Goal: Information Seeking & Learning: Learn about a topic

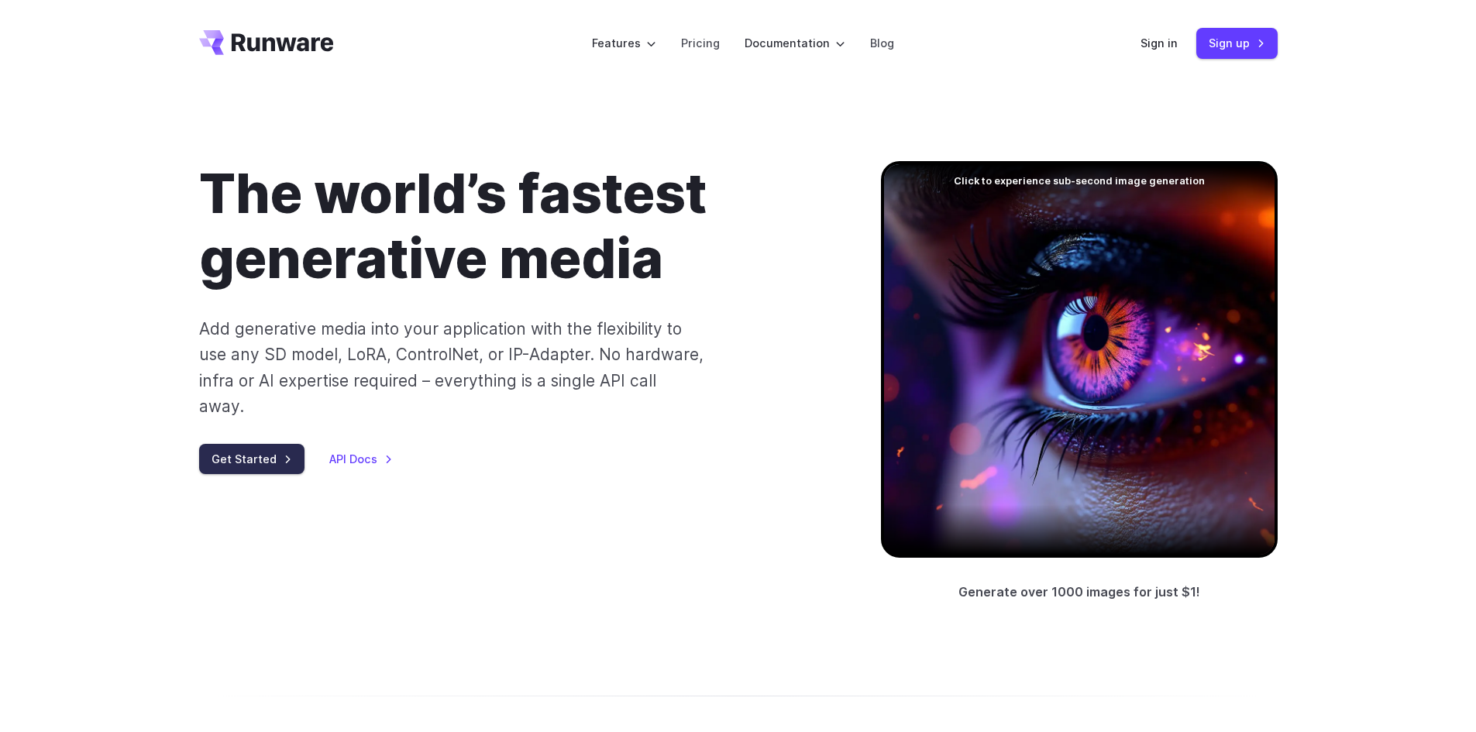
click at [269, 444] on link "Get Started" at bounding box center [251, 459] width 105 height 30
click at [372, 450] on link "API Docs" at bounding box center [361, 459] width 64 height 18
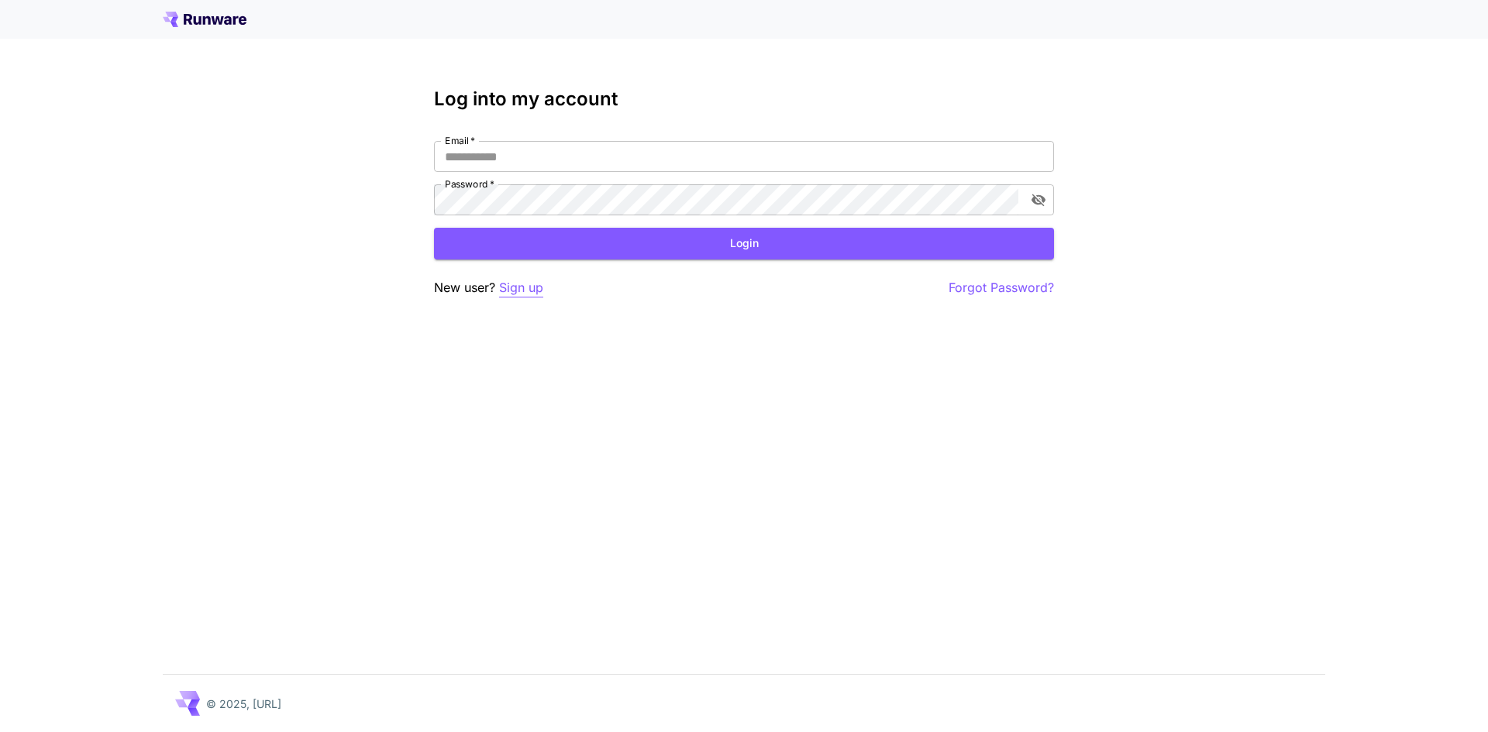
click at [529, 294] on p "Sign up" at bounding box center [521, 287] width 44 height 19
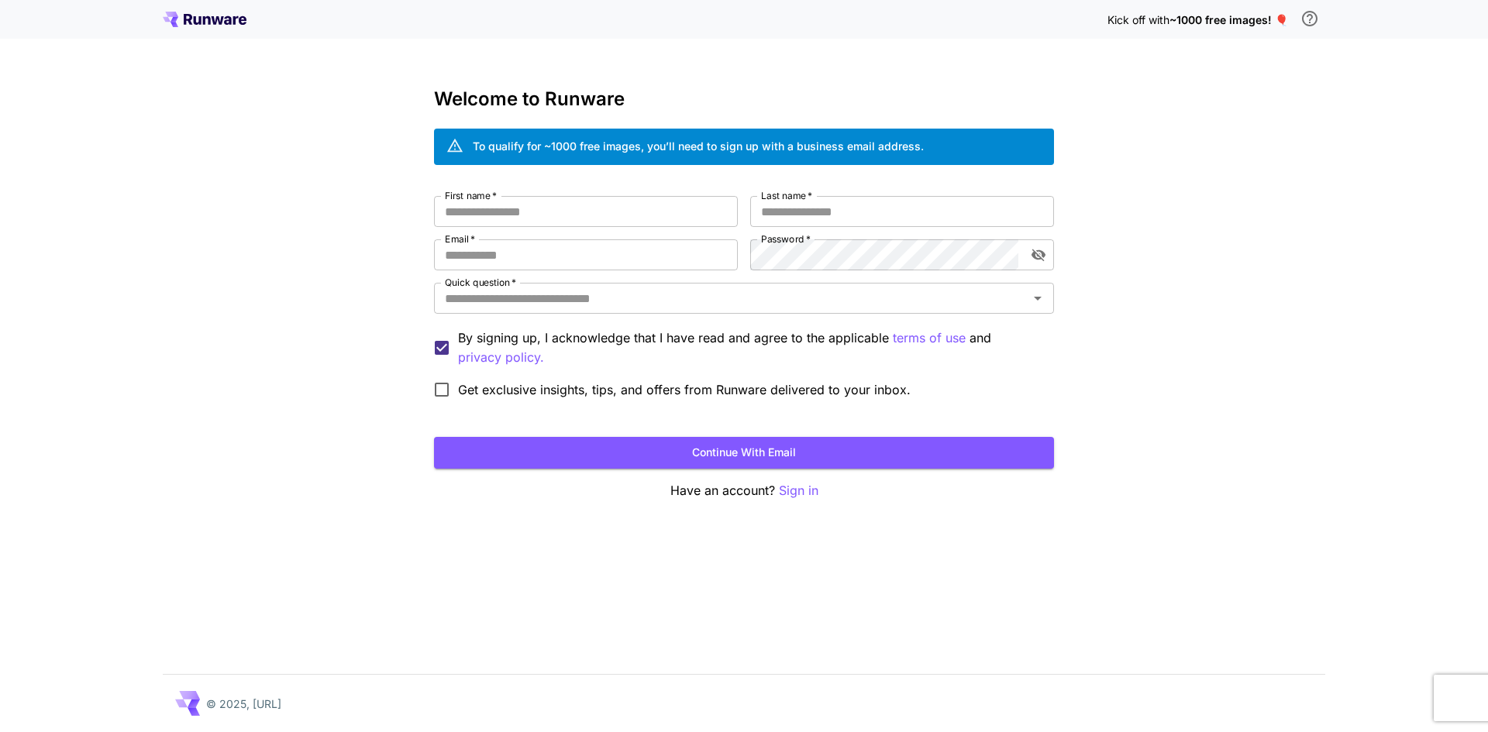
click at [730, 535] on div "Kick off with ~1000 free images! 🎈 Welcome to Runware To qualify for ~1000 free…" at bounding box center [744, 366] width 1488 height 732
click at [962, 376] on div "Get exclusive insights, tips, and offers from Runware delivered to your inbox." at bounding box center [744, 390] width 620 height 33
click at [580, 203] on input "First name   *" at bounding box center [586, 211] width 304 height 31
click at [1166, 416] on div "Kick off with ~1000 free images! 🎈 Welcome to Runware To qualify for ~1000 free…" at bounding box center [744, 366] width 1488 height 732
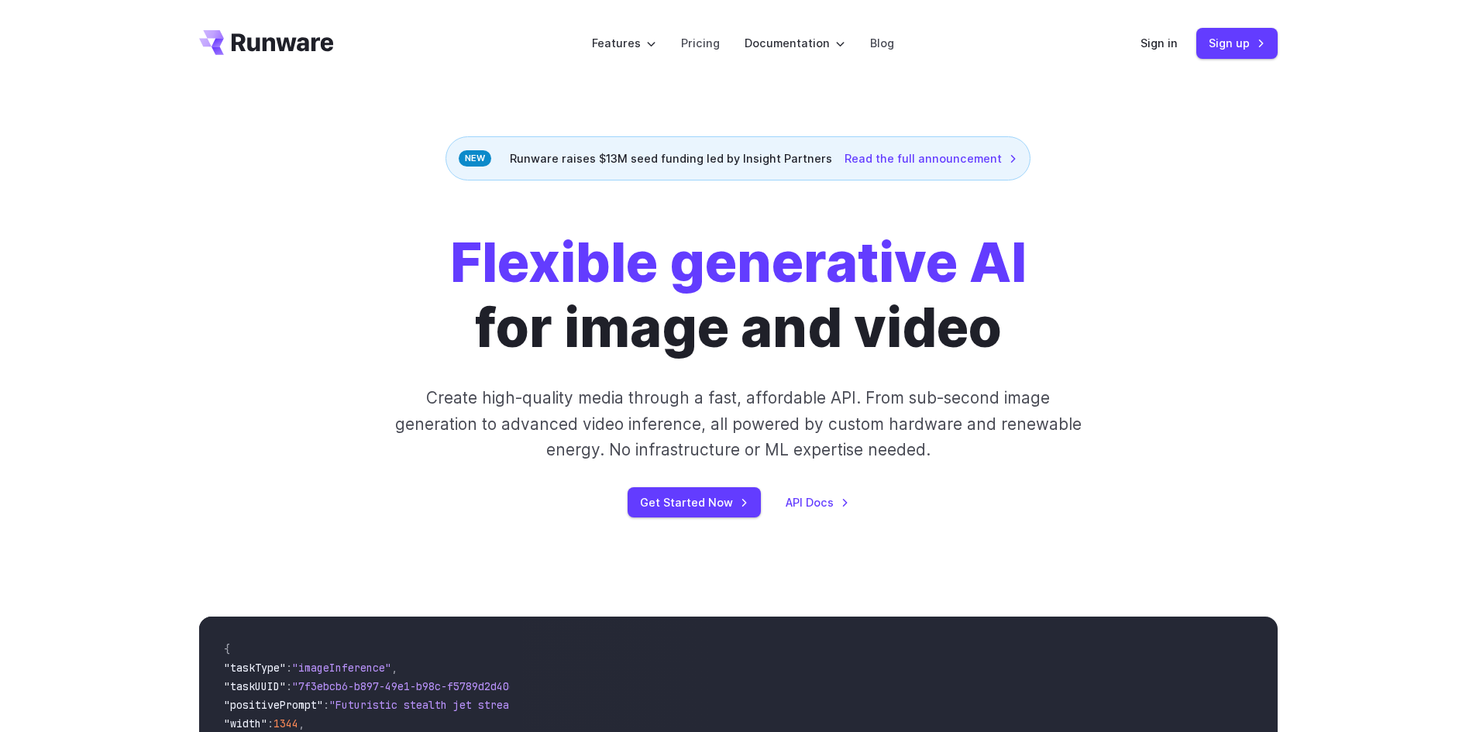
drag, startPoint x: 263, startPoint y: 20, endPoint x: 268, endPoint y: 32, distance: 12.8
click at [262, 21] on header "Features Tasks Image generation Video generation Sonic Inference Engine™ Models…" at bounding box center [739, 43] width 1116 height 87
click at [269, 33] on icon "Go to /" at bounding box center [266, 42] width 135 height 25
click at [714, 494] on link "Get Started Now" at bounding box center [694, 502] width 133 height 30
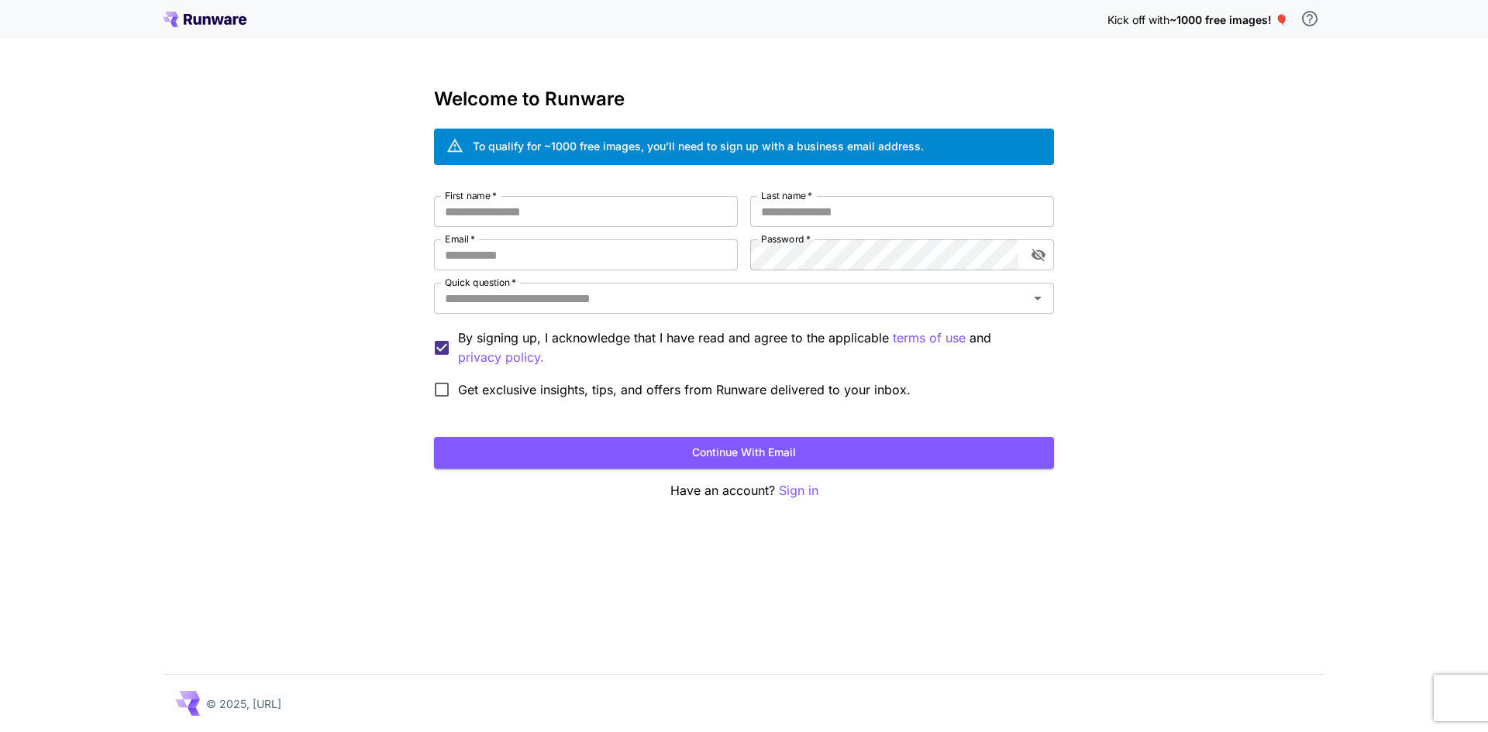
click at [185, 14] on icon at bounding box center [188, 19] width 9 height 11
click at [250, 118] on div "Kick off with ~1000 free images! 🎈 Welcome to Runware To qualify for ~1000 free…" at bounding box center [744, 366] width 1488 height 732
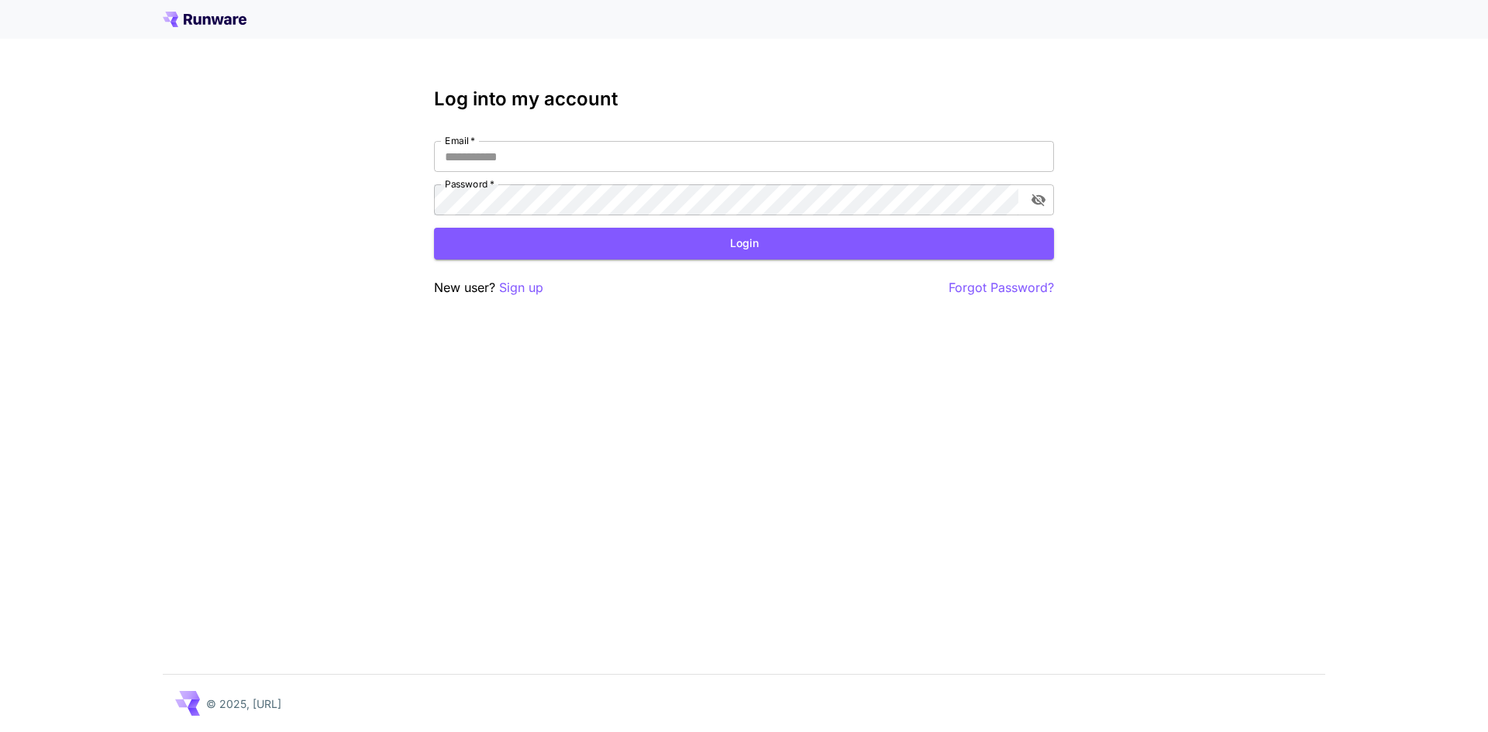
click at [205, 23] on icon at bounding box center [205, 20] width 84 height 16
click at [205, 19] on icon at bounding box center [207, 20] width 8 height 9
click at [175, 18] on icon at bounding box center [175, 19] width 8 height 5
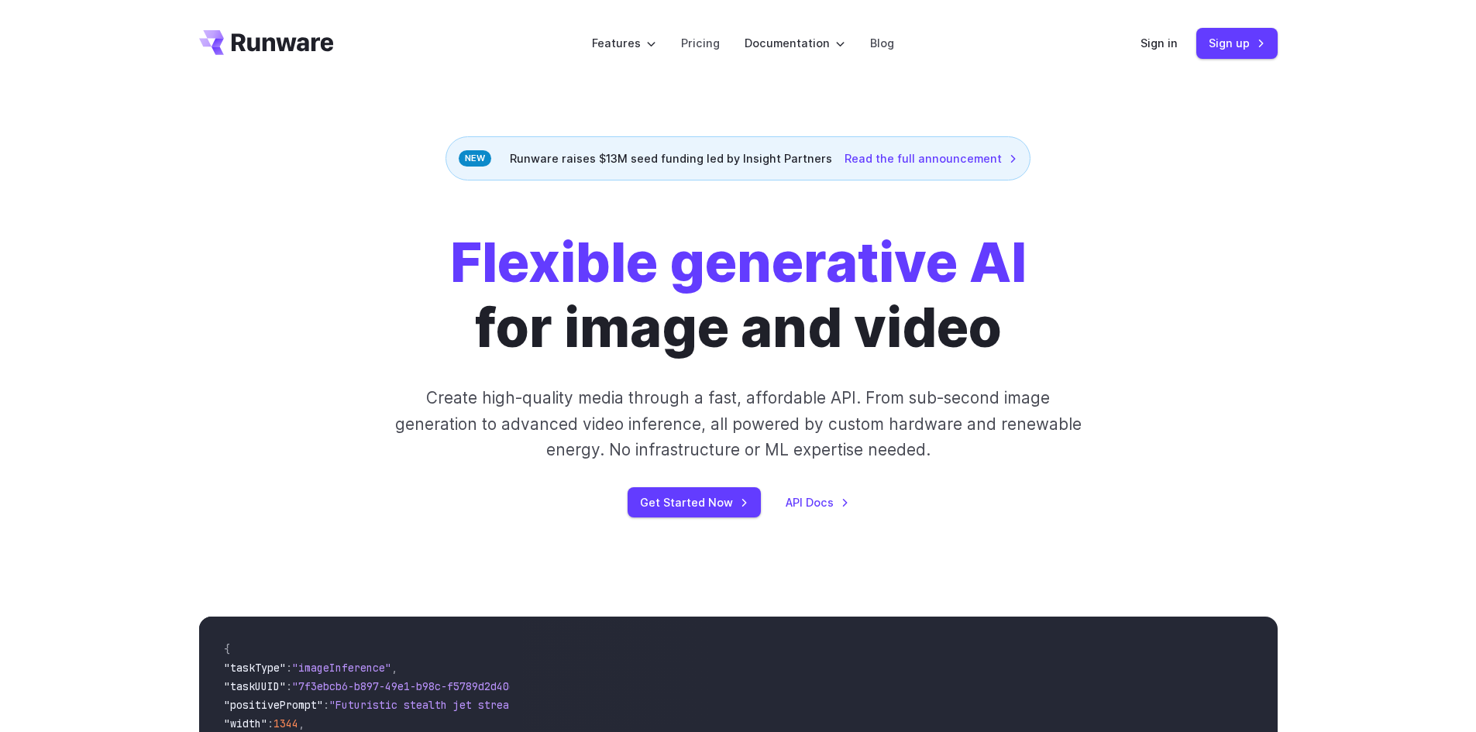
click at [1280, 248] on div "Flexible generative AI for image and video Create high-quality media through a …" at bounding box center [739, 374] width 1116 height 288
click at [1294, 305] on div "Flexible generative AI for image and video Create high-quality media through a …" at bounding box center [739, 374] width 1116 height 288
click at [1141, 222] on div "Flexible generative AI for image and video Create high-quality media through a …" at bounding box center [738, 374] width 1476 height 387
click at [1206, 361] on div "Flexible generative AI for image and video Create high-quality media through a …" at bounding box center [738, 374] width 1079 height 288
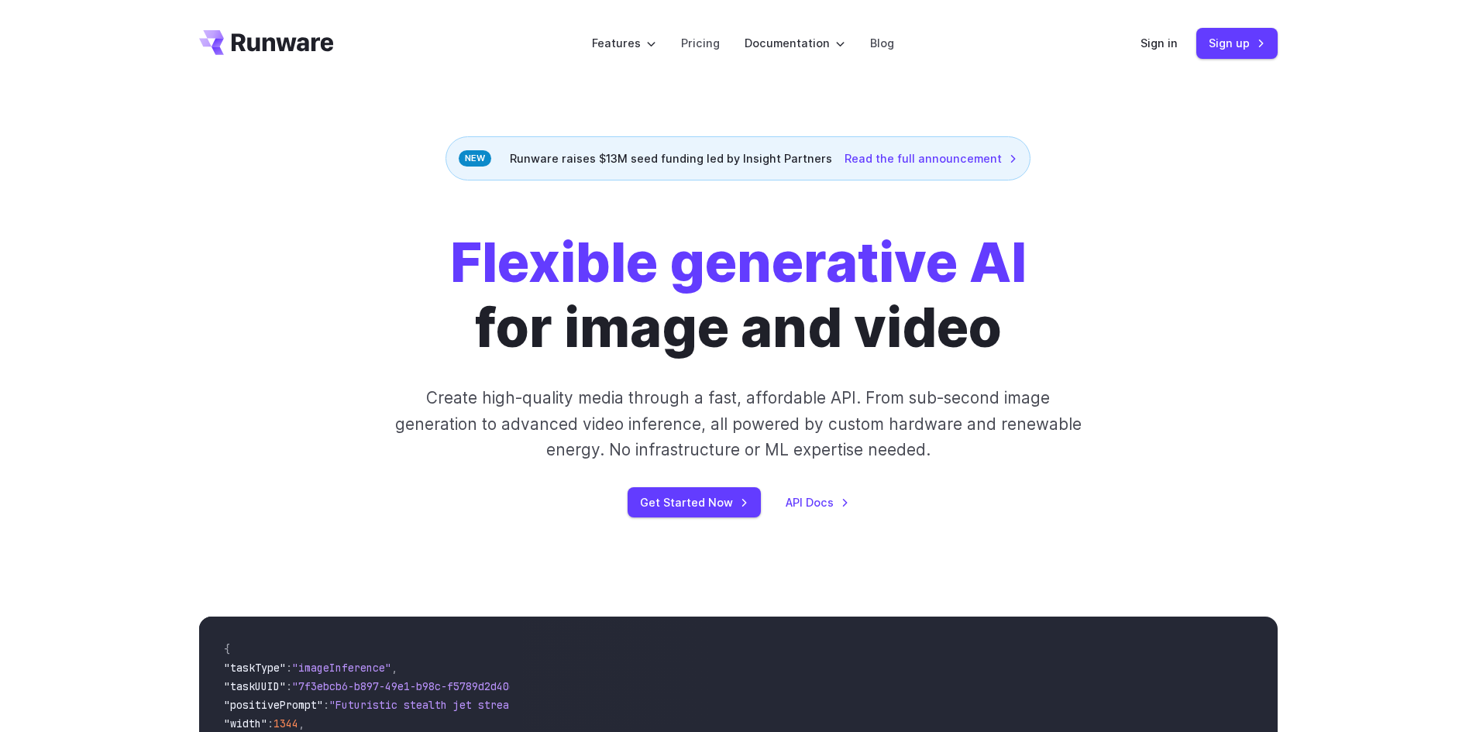
click at [1247, 352] on div "Flexible generative AI for image and video Create high-quality media through a …" at bounding box center [738, 374] width 1079 height 288
click at [476, 69] on header "Features Tasks Image generation Video generation Sonic Inference Engine™ Models…" at bounding box center [739, 43] width 1116 height 87
click at [1224, 477] on div "Flexible generative AI for image and video Create high-quality media through a …" at bounding box center [738, 374] width 1079 height 288
click at [713, 506] on link "Get Started Now" at bounding box center [694, 502] width 133 height 30
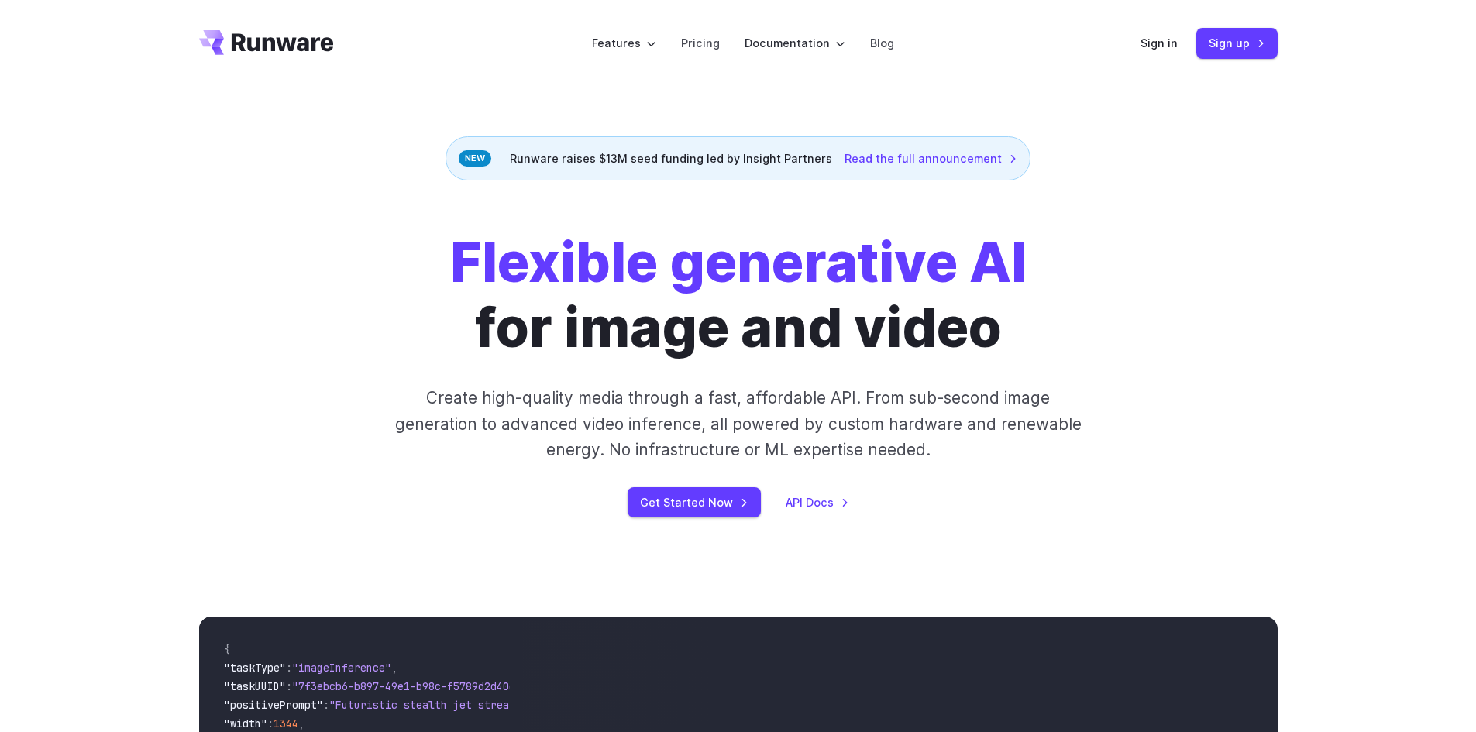
click at [1311, 242] on div "Flexible generative AI for image and video Create high-quality media through a …" at bounding box center [738, 374] width 1476 height 387
click at [1275, 293] on div "Flexible generative AI for image and video Create high-quality media through a …" at bounding box center [738, 374] width 1079 height 288
click at [1378, 388] on div "Flexible generative AI for image and video Create high-quality media through a …" at bounding box center [738, 374] width 1476 height 387
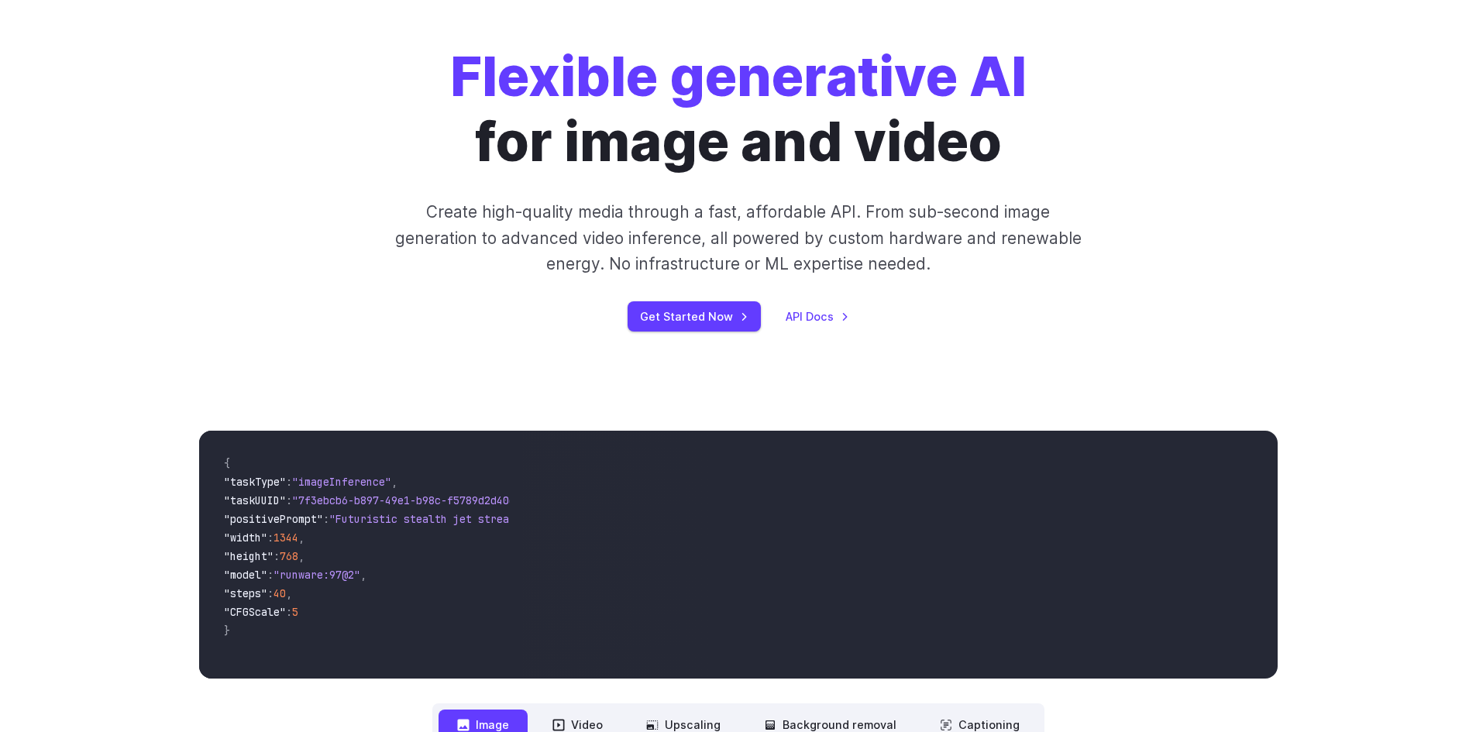
scroll to position [233, 0]
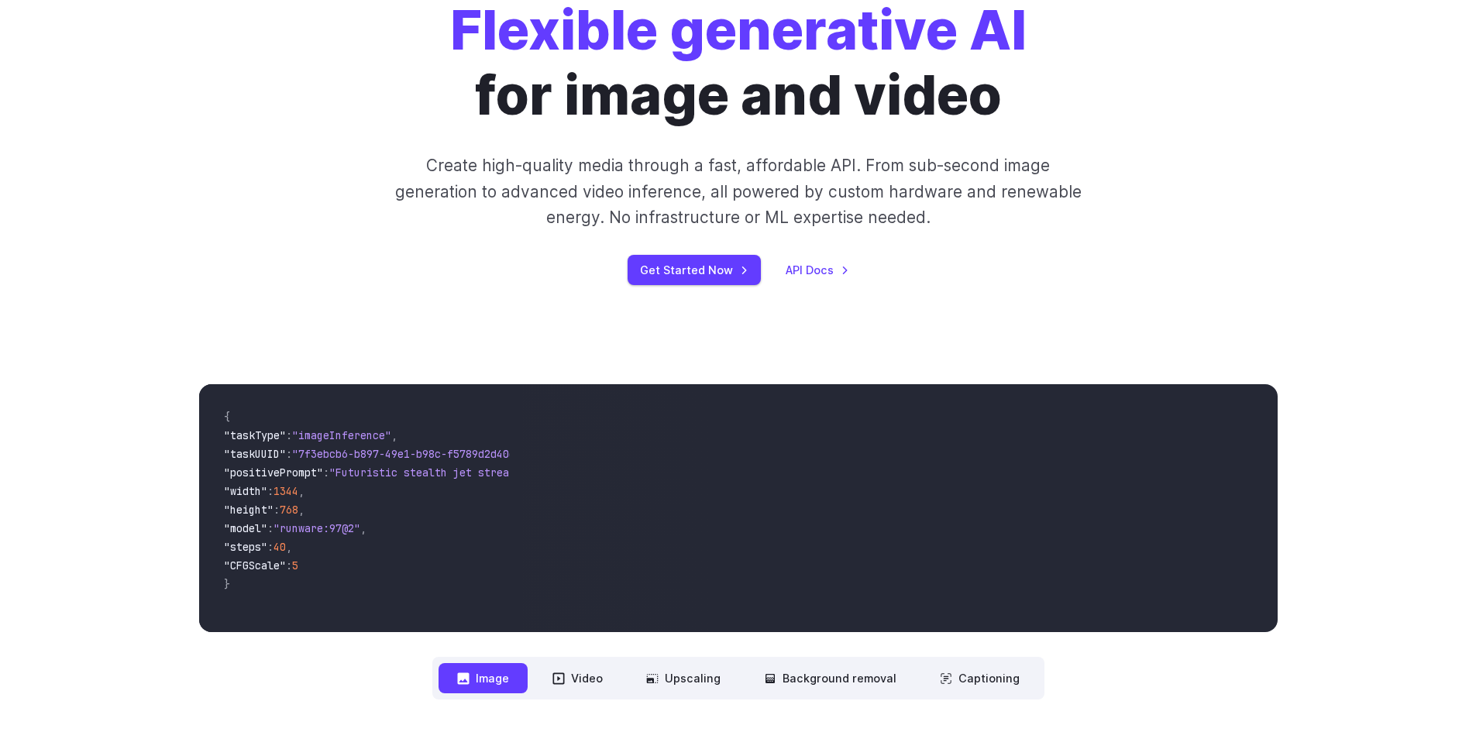
click at [1202, 246] on div "Flexible generative AI for image and video Create high-quality media through a …" at bounding box center [738, 142] width 1079 height 288
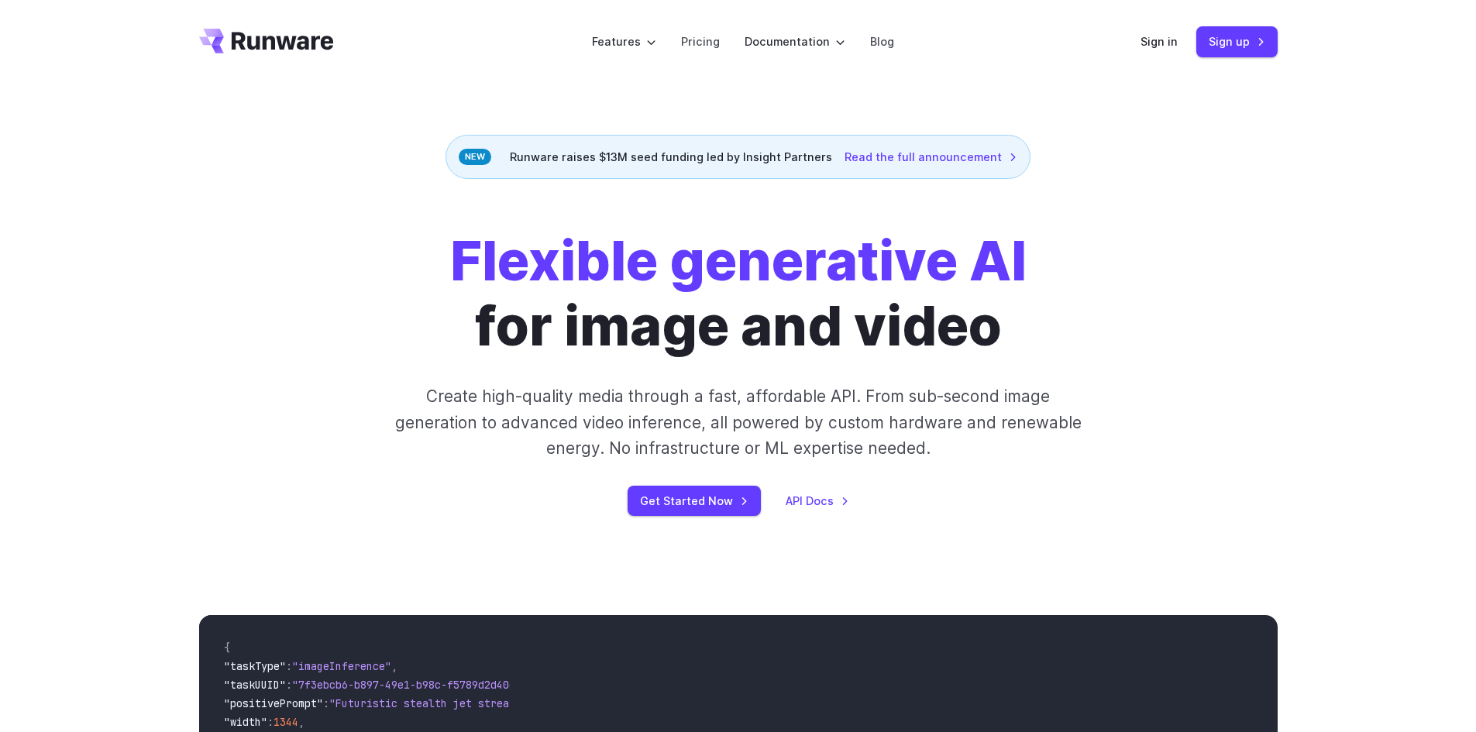
scroll to position [0, 0]
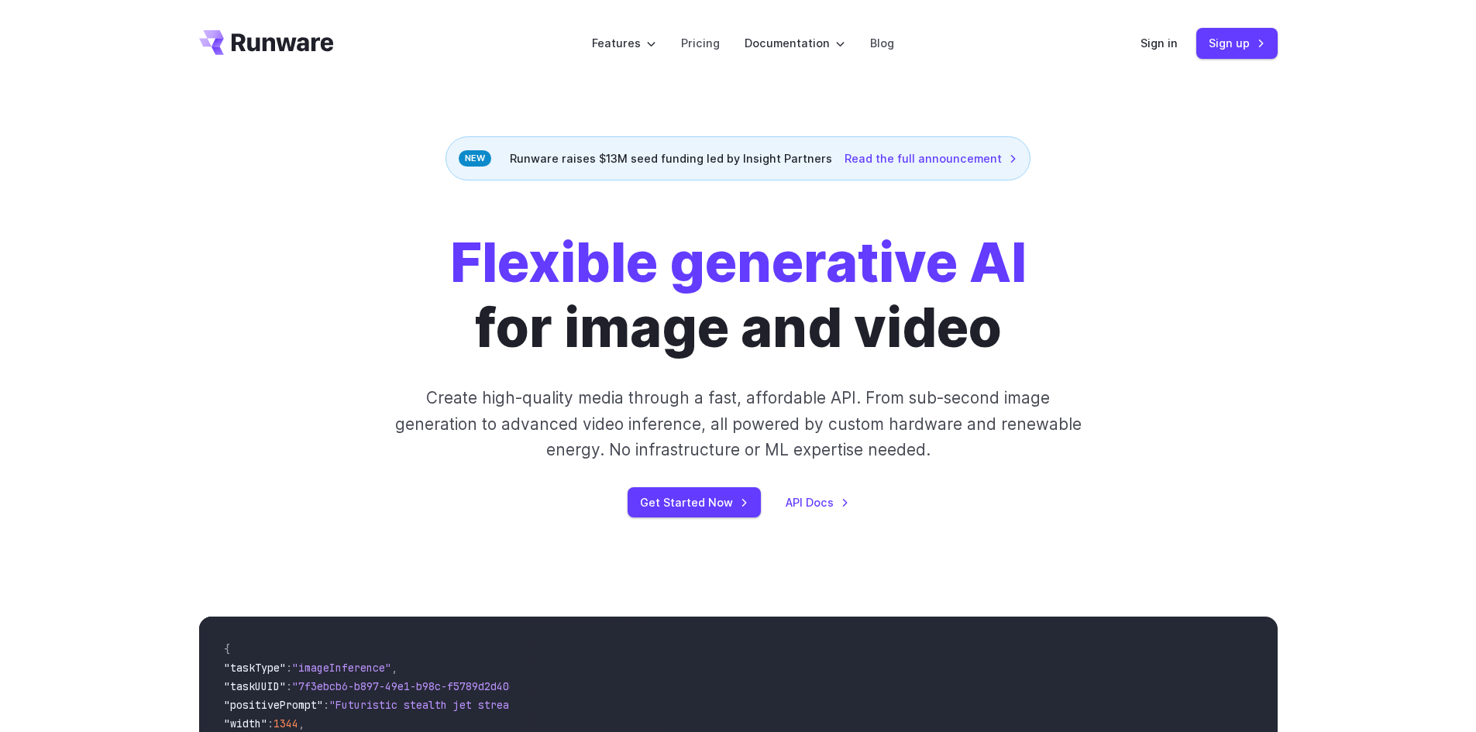
click at [1264, 276] on div "Flexible generative AI for image and video Create high-quality media through a …" at bounding box center [738, 374] width 1079 height 288
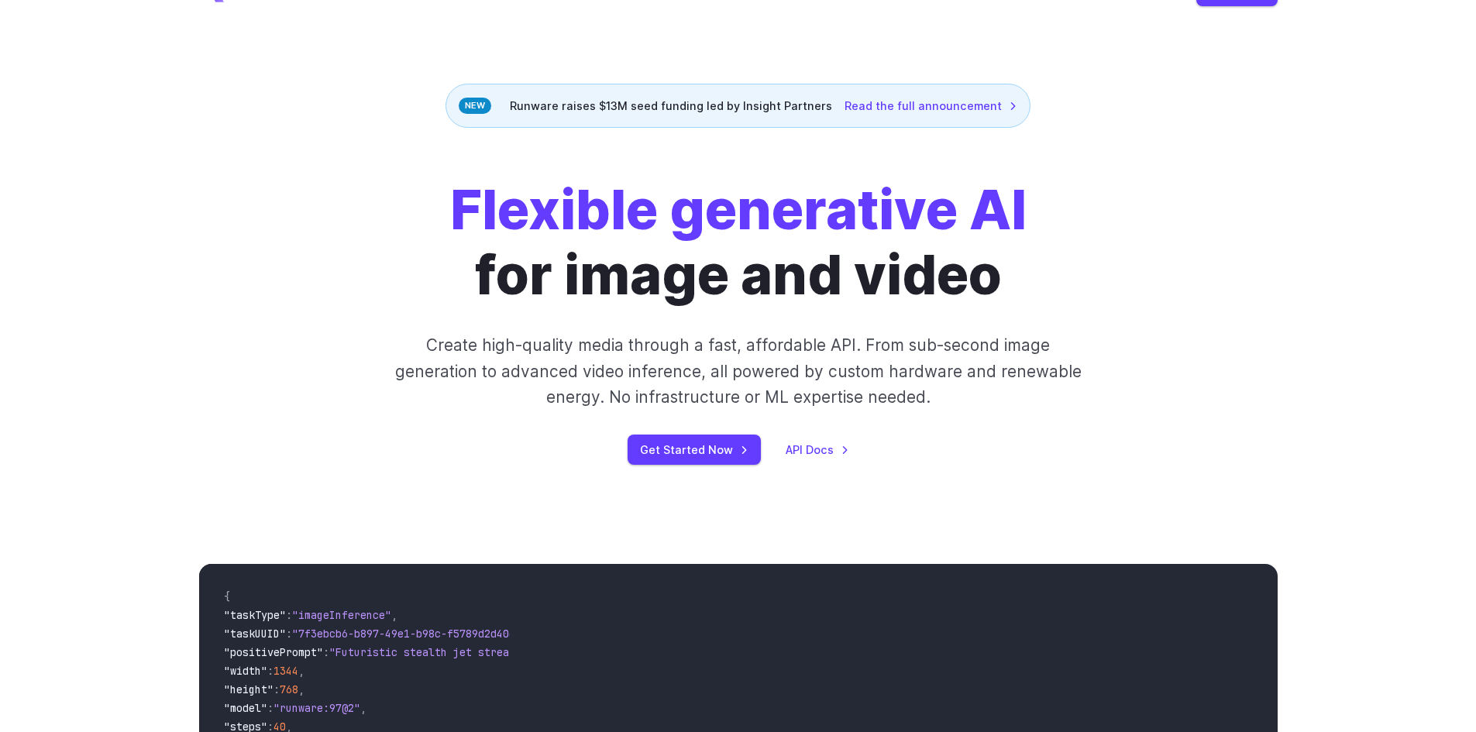
scroll to position [233, 0]
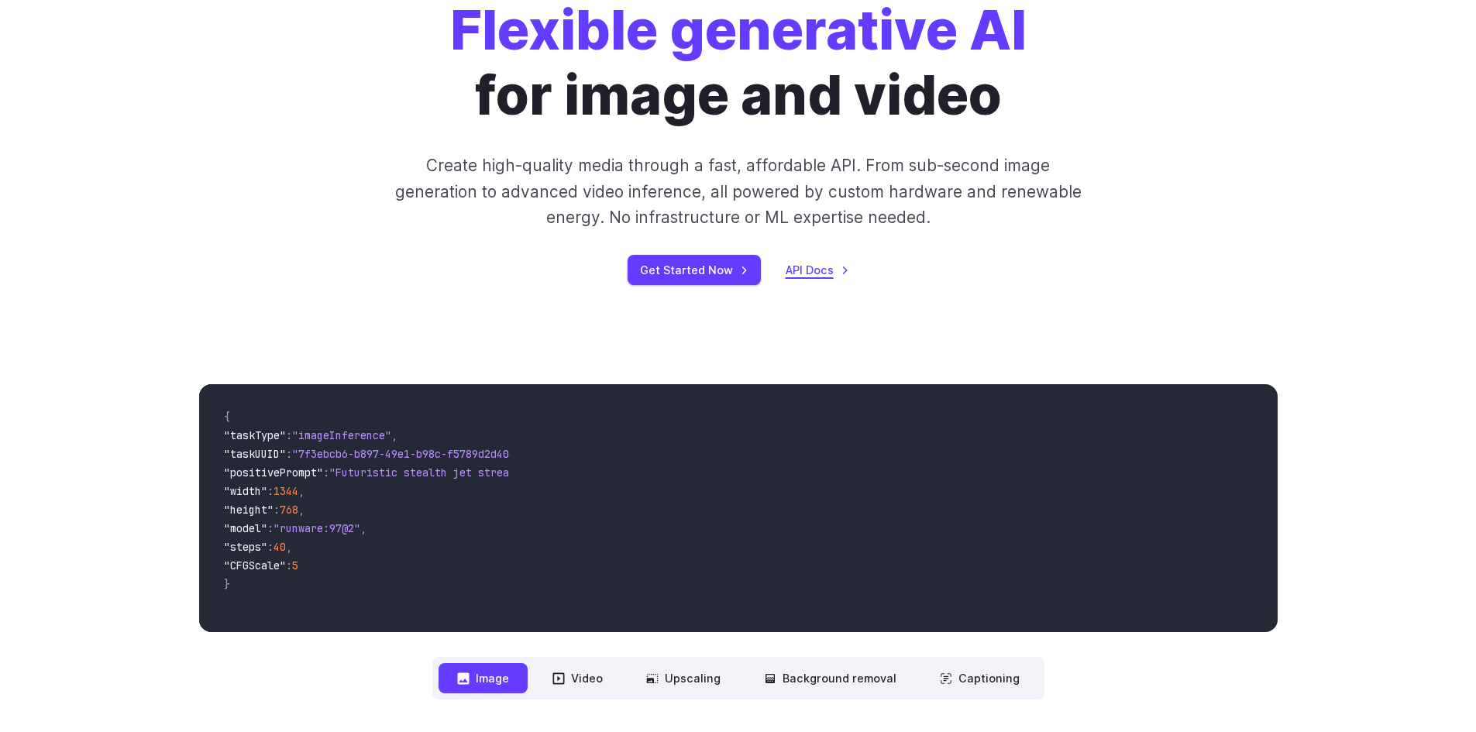
click at [815, 274] on link "API Docs" at bounding box center [818, 270] width 64 height 18
